Goal: Find specific page/section: Find specific page/section

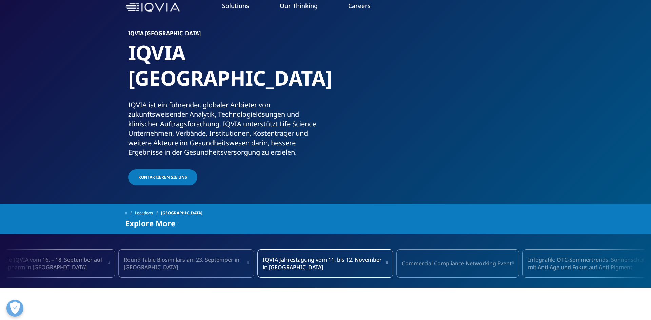
scroll to position [40, 0]
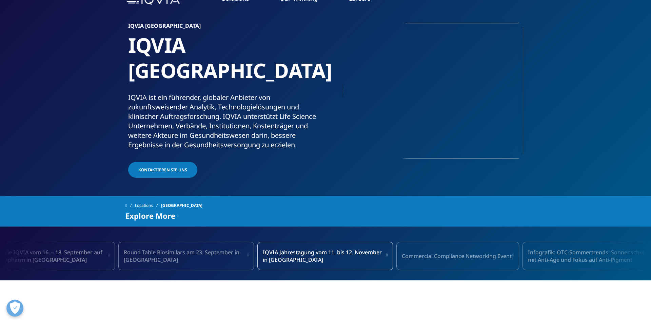
click at [178, 212] on icon at bounding box center [177, 216] width 1 height 8
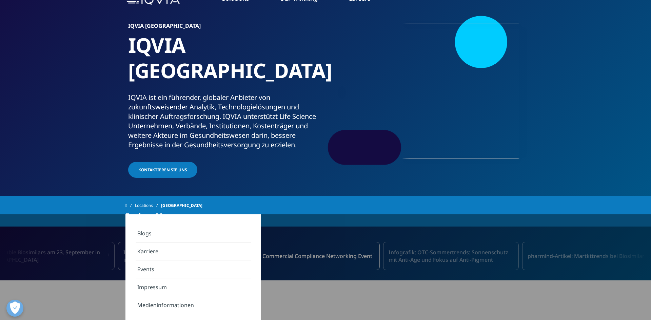
click at [157, 252] on link "Karriere" at bounding box center [193, 252] width 115 height 18
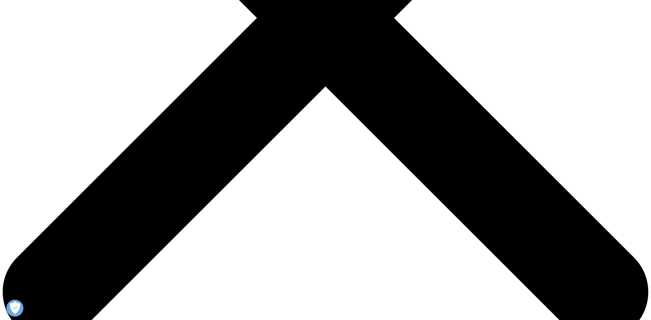
scroll to position [324, 0]
